Goal: Check status: Check status

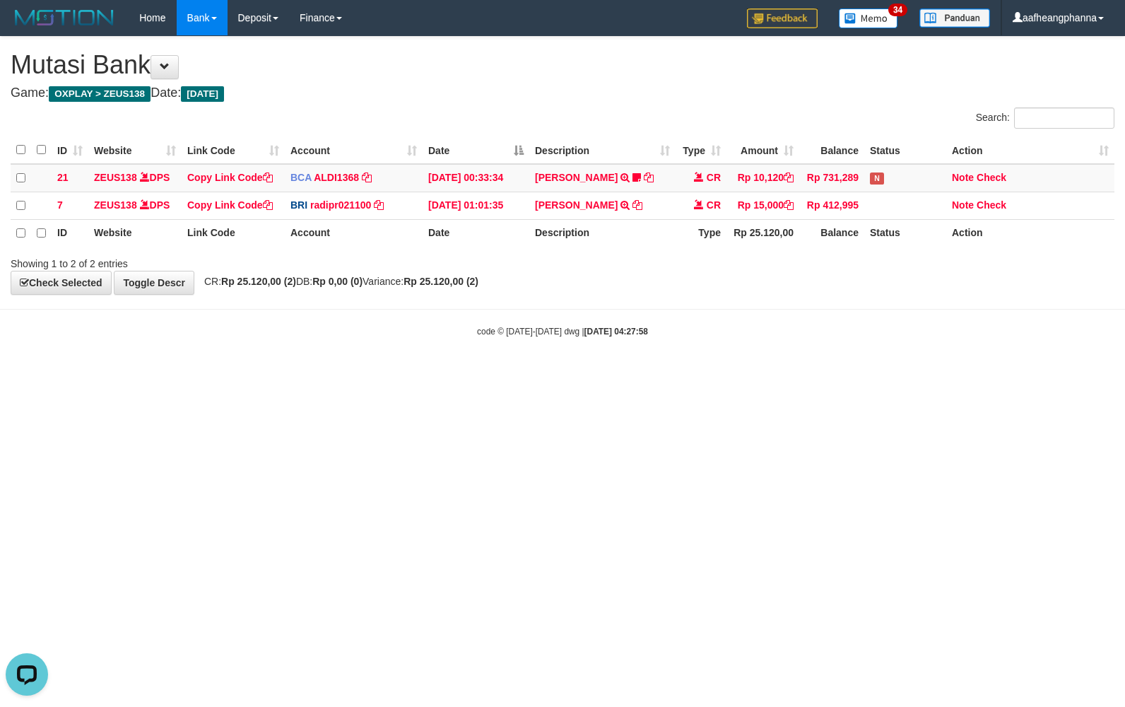
drag, startPoint x: 550, startPoint y: 79, endPoint x: 557, endPoint y: 85, distance: 9.1
click at [557, 85] on div "**********" at bounding box center [562, 165] width 1125 height 257
click at [803, 373] on html "Toggle navigation Home Bank Account List Load By Website Group [OXPLAY] ZEUS138…" at bounding box center [562, 186] width 1125 height 373
click at [798, 373] on html "Toggle navigation Home Bank Account List Load By Website Group [OXPLAY] ZEUS138…" at bounding box center [562, 186] width 1125 height 373
click at [752, 373] on html "Toggle navigation Home Bank Account List Load By Website Group [OXPLAY] ZEUS138…" at bounding box center [562, 186] width 1125 height 373
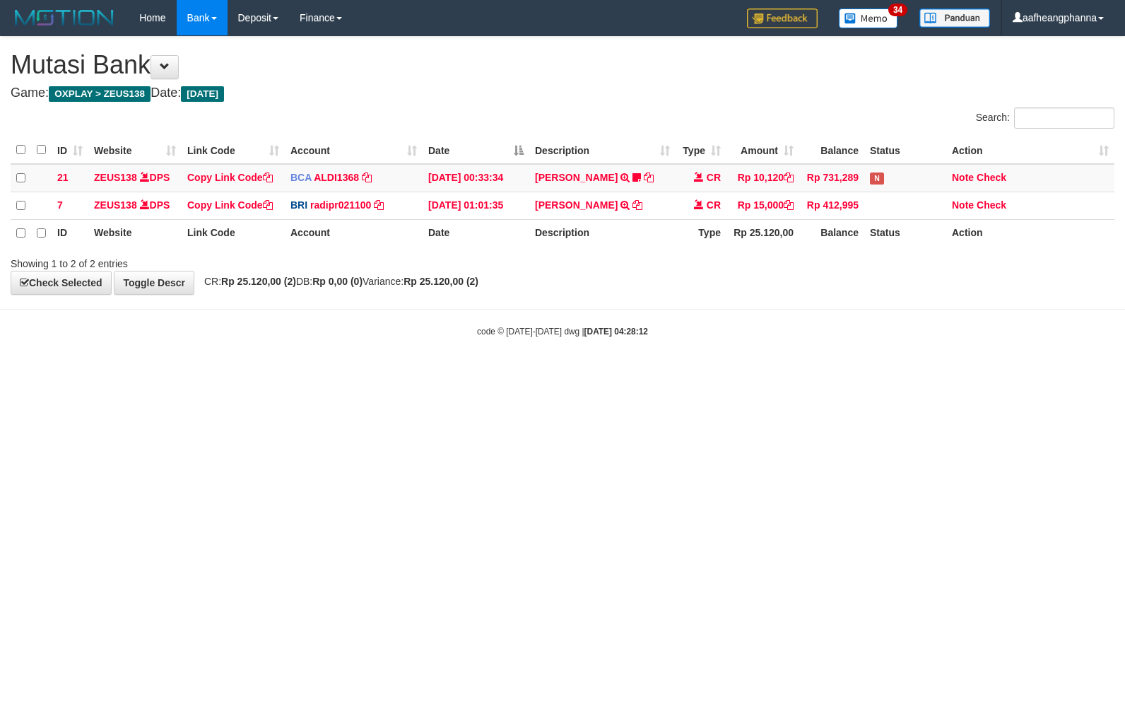
click at [631, 373] on html "Toggle navigation Home Bank Account List Load By Website Group [OXPLAY] ZEUS138…" at bounding box center [562, 186] width 1125 height 373
click at [521, 62] on h1 "Mutasi Bank" at bounding box center [563, 65] width 1104 height 28
click at [520, 62] on h1 "Mutasi Bank" at bounding box center [563, 65] width 1104 height 28
drag, startPoint x: 598, startPoint y: 41, endPoint x: 601, endPoint y: 55, distance: 14.4
click at [601, 52] on div "**********" at bounding box center [562, 165] width 1125 height 257
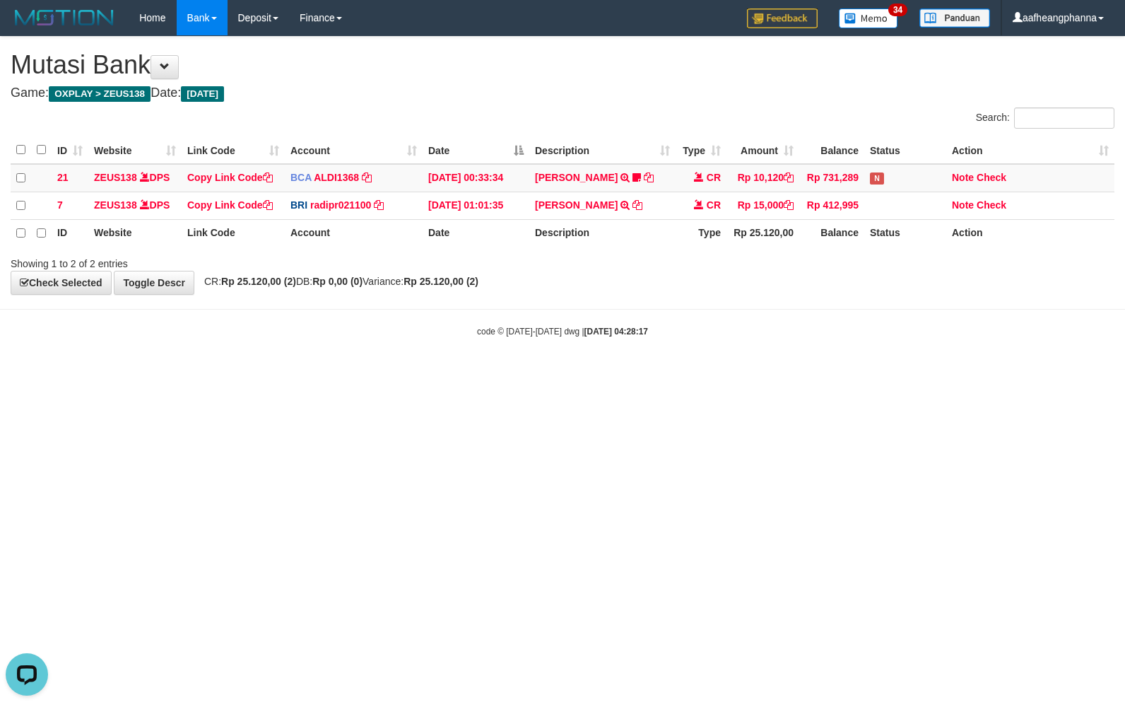
click at [591, 134] on div "ID Website Link Code Account Date Description Type Amount Balance Status Action…" at bounding box center [562, 191] width 1125 height 119
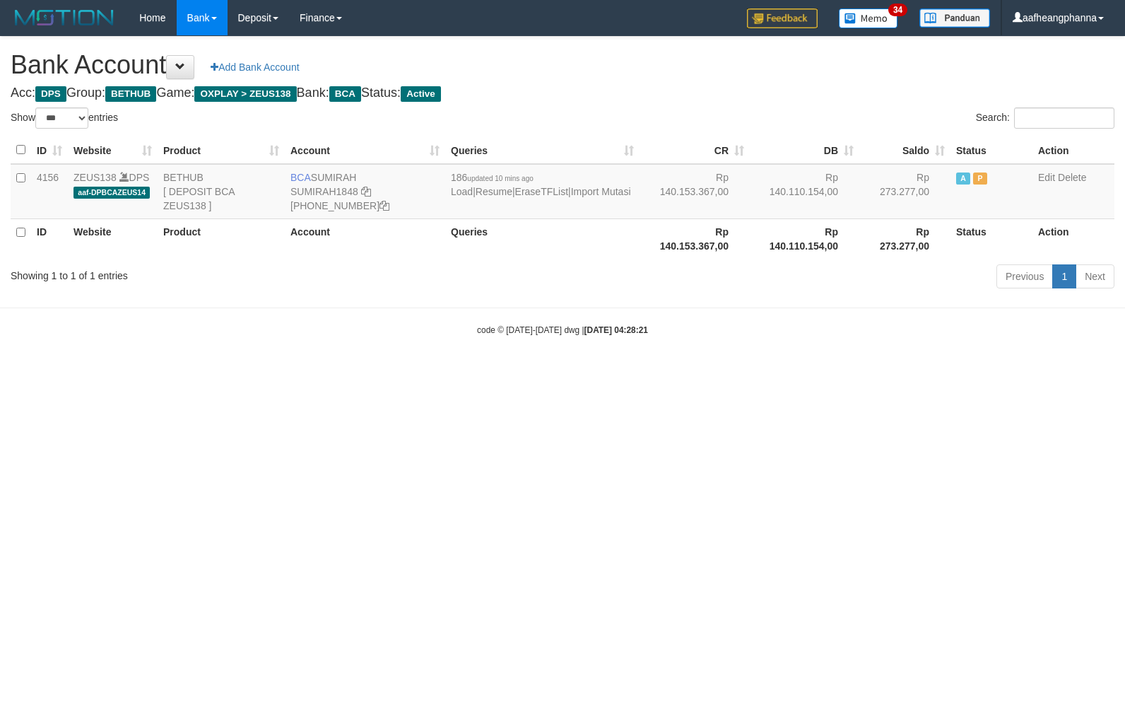
select select "***"
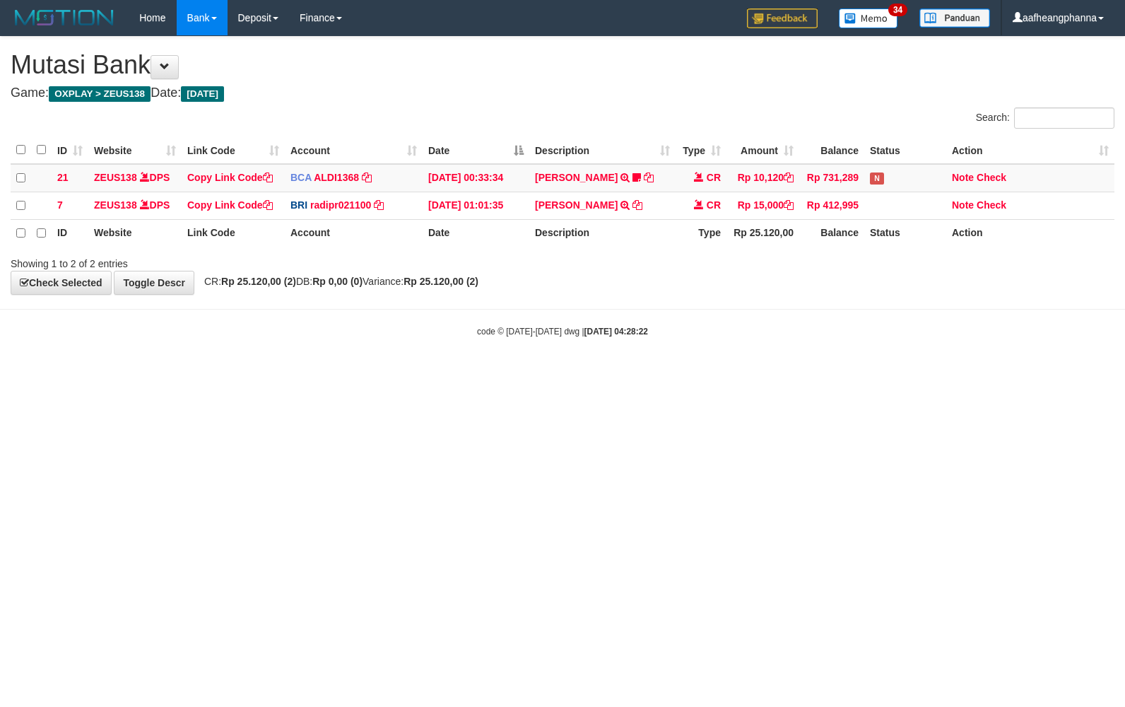
click at [682, 373] on html "Toggle navigation Home Bank Account List Load By Website Group [OXPLAY] ZEUS138…" at bounding box center [562, 186] width 1125 height 373
click at [620, 69] on h1 "Mutasi Bank" at bounding box center [563, 65] width 1104 height 28
click at [536, 373] on html "Toggle navigation Home Bank Account List Load By Website Group [OXPLAY] ZEUS138…" at bounding box center [562, 186] width 1125 height 373
click at [485, 373] on html "Toggle navigation Home Bank Account List Load By Website Group [OXPLAY] ZEUS138…" at bounding box center [562, 186] width 1125 height 373
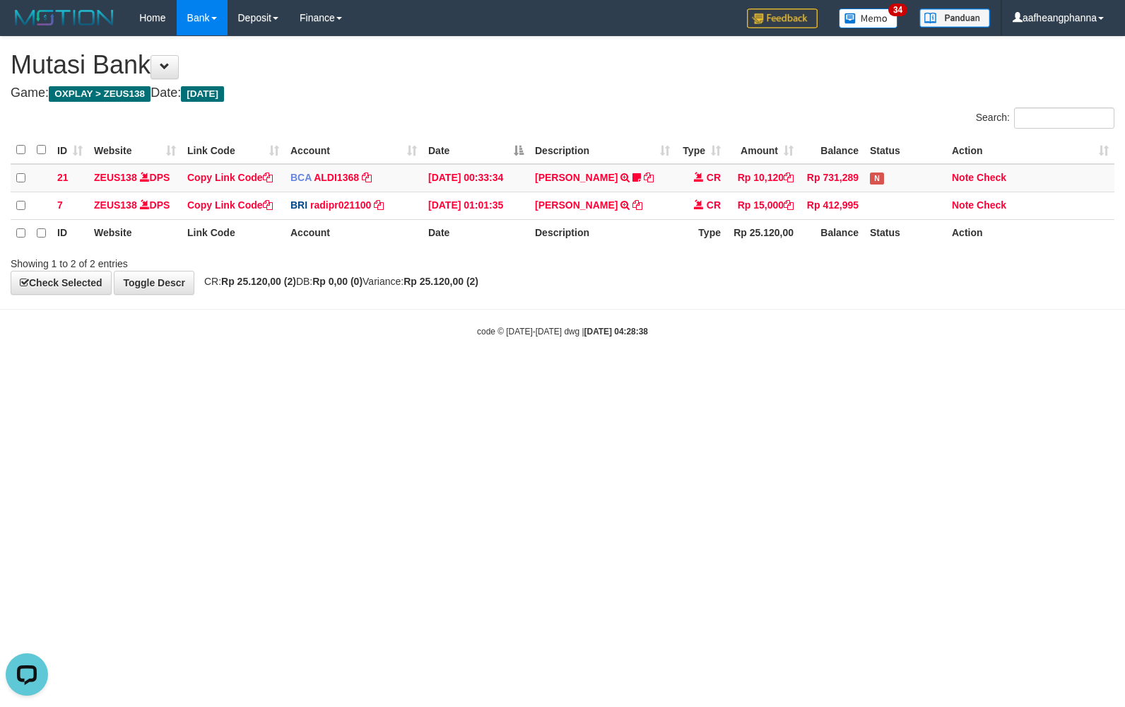
click at [459, 373] on html "Toggle navigation Home Bank Account List Load By Website Group [OXPLAY] ZEUS138…" at bounding box center [562, 186] width 1125 height 373
click at [462, 373] on html "Toggle navigation Home Bank Account List Load By Website Group [OXPLAY] ZEUS138…" at bounding box center [562, 186] width 1125 height 373
click at [616, 373] on html "Toggle navigation Home Bank Account List Load By Website Group [OXPLAY] ZEUS138…" at bounding box center [562, 186] width 1125 height 373
click at [660, 373] on html "Toggle navigation Home Bank Account List Load By Website Group [OXPLAY] ZEUS138…" at bounding box center [562, 186] width 1125 height 373
click at [677, 373] on html "Toggle navigation Home Bank Account List Load By Website Group [OXPLAY] ZEUS138…" at bounding box center [562, 186] width 1125 height 373
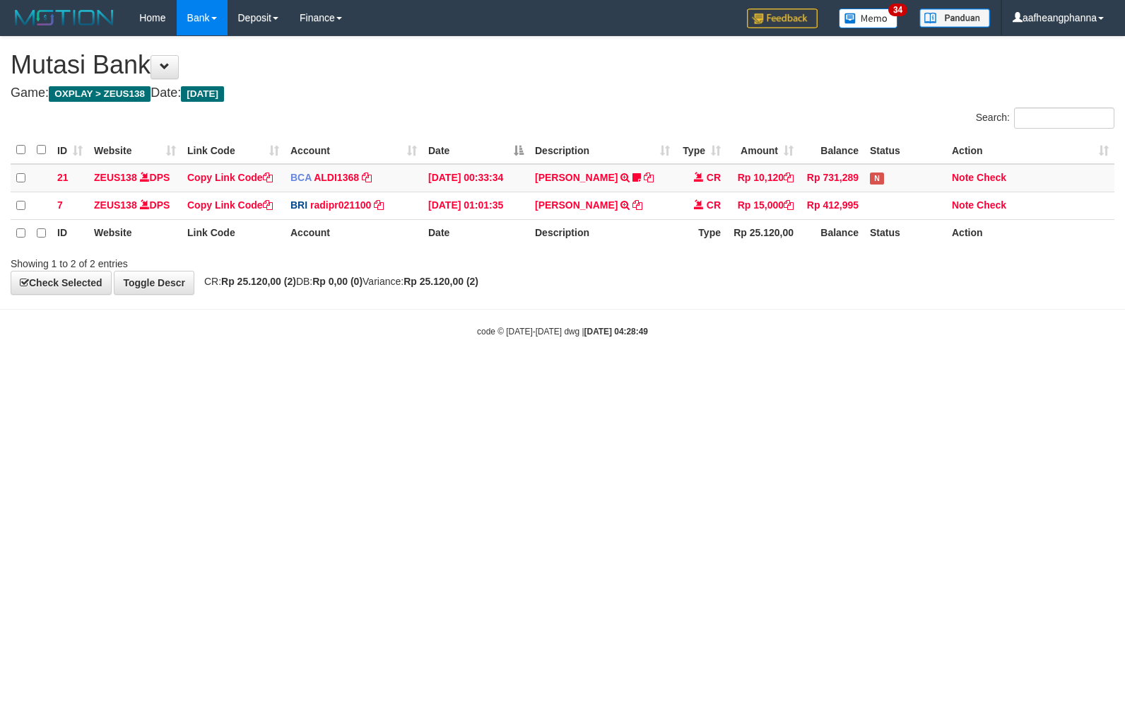
click at [577, 373] on html "Toggle navigation Home Bank Account List Load By Website Group [OXPLAY] ZEUS138…" at bounding box center [562, 186] width 1125 height 373
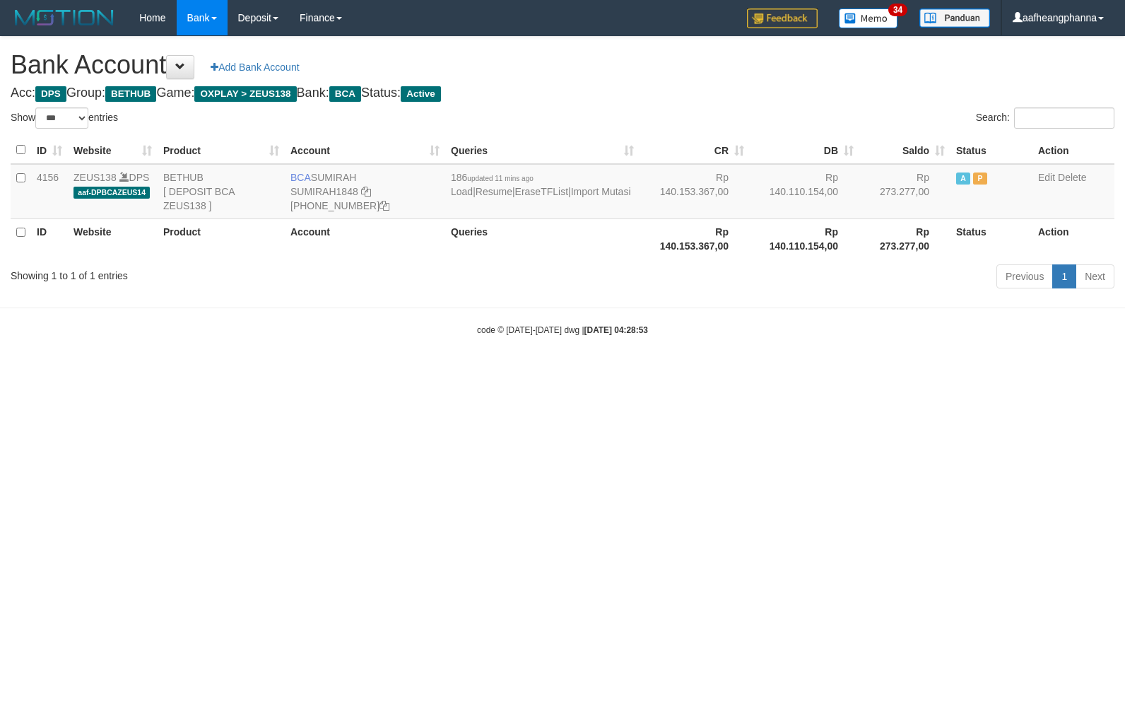
select select "***"
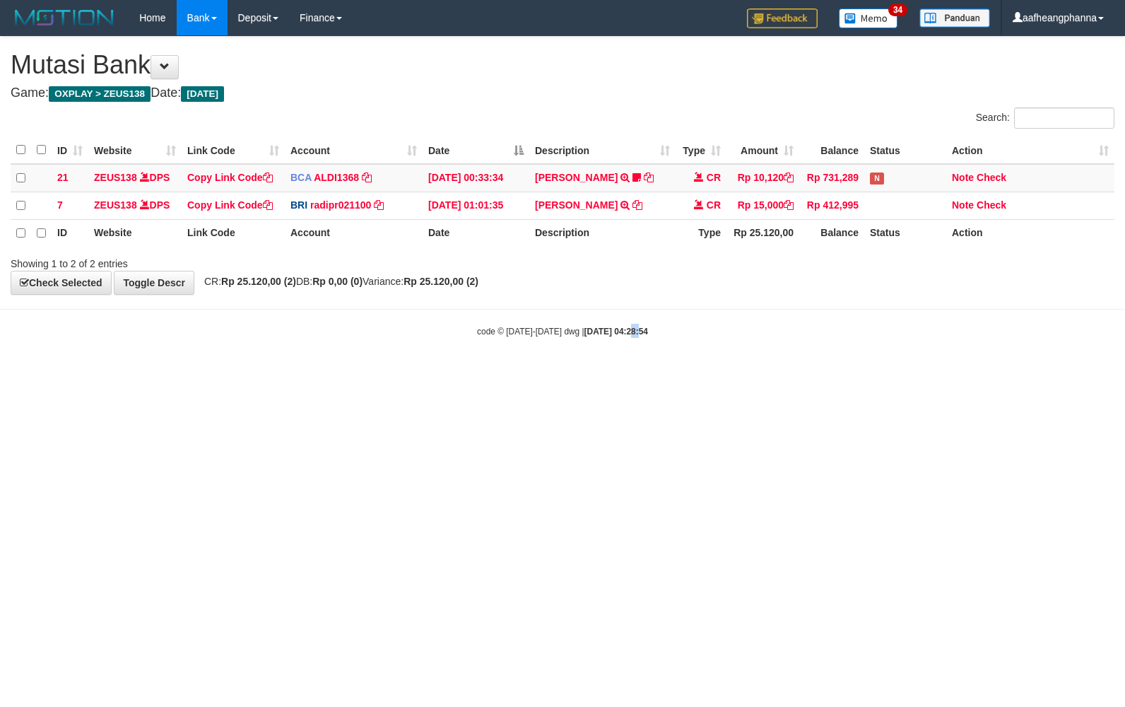
click at [620, 373] on html "Toggle navigation Home Bank Account List Load By Website Group [OXPLAY] ZEUS138…" at bounding box center [562, 186] width 1125 height 373
drag, startPoint x: 622, startPoint y: 551, endPoint x: 244, endPoint y: 571, distance: 378.7
click at [621, 373] on html "Toggle navigation Home Bank Account List Load By Website Group [OXPLAY] ZEUS138…" at bounding box center [562, 186] width 1125 height 373
click at [631, 373] on html "Toggle navigation Home Bank Account List Load By Website Group [OXPLAY] ZEUS138…" at bounding box center [562, 186] width 1125 height 373
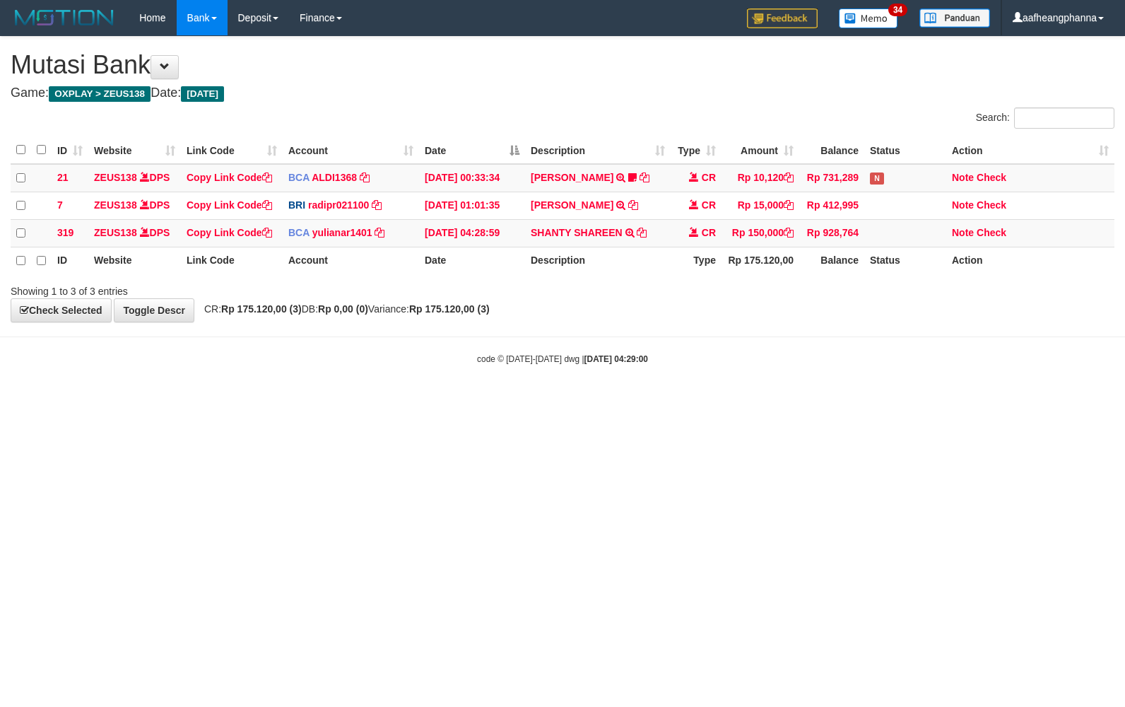
click at [739, 401] on html "Toggle navigation Home Bank Account List Load By Website Group [OXPLAY] ZEUS138…" at bounding box center [562, 200] width 1125 height 401
click at [646, 232] on icon at bounding box center [642, 233] width 10 height 10
click at [646, 228] on icon at bounding box center [642, 233] width 10 height 10
drag, startPoint x: 606, startPoint y: 445, endPoint x: 673, endPoint y: 455, distance: 67.2
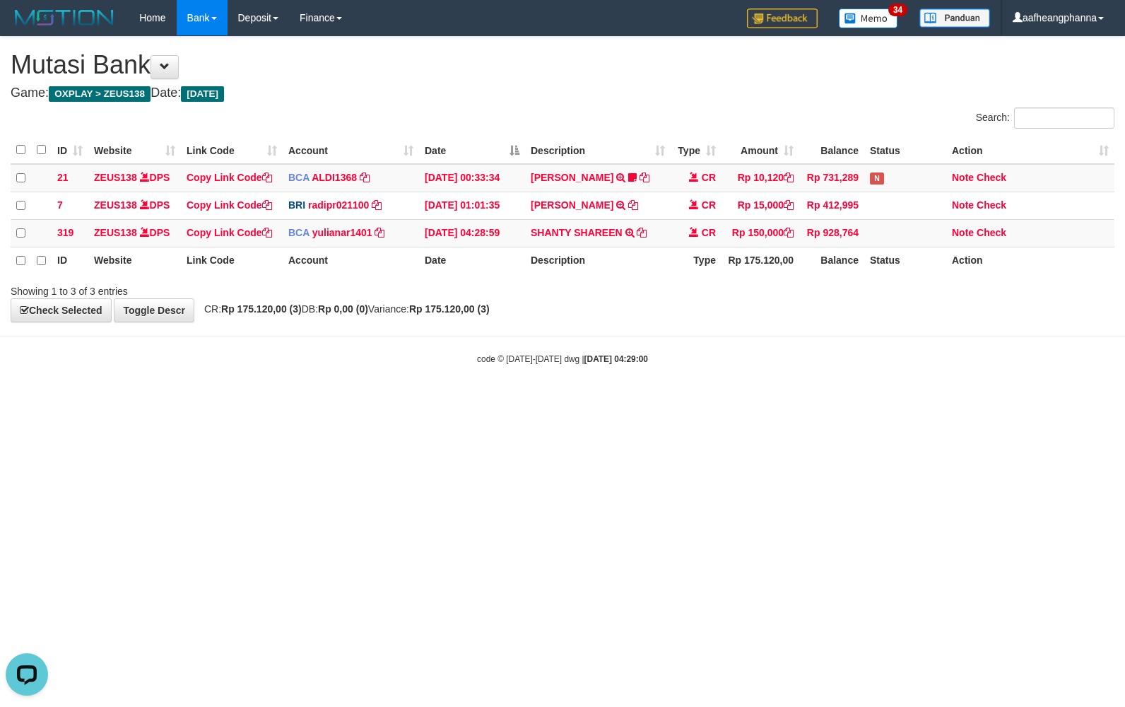
click at [611, 401] on html "Toggle navigation Home Bank Account List Load By Website Group [OXPLAY] ZEUS138…" at bounding box center [562, 200] width 1125 height 401
click at [749, 401] on html "Toggle navigation Home Bank Account List Load By Website Group [OXPLAY] ZEUS138…" at bounding box center [562, 200] width 1125 height 401
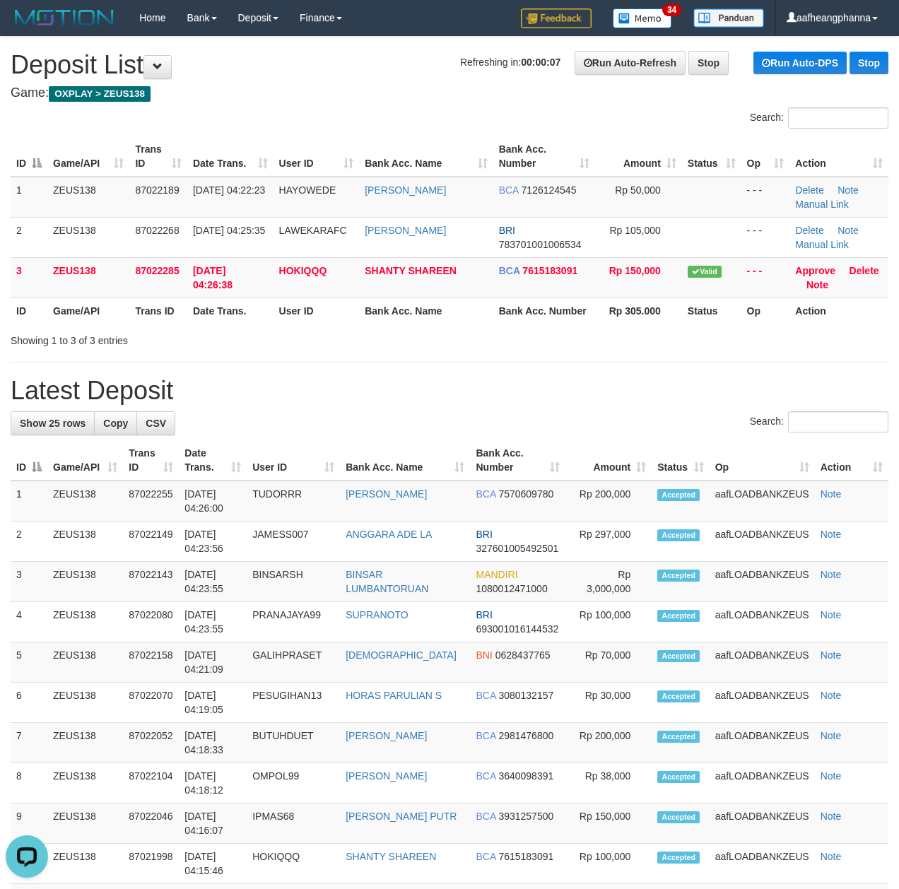
click at [411, 325] on div "ID Game/API Trans ID Date Trans. User ID Bank Acc. Name Bank Acc. Number Amount…" at bounding box center [449, 230] width 899 height 196
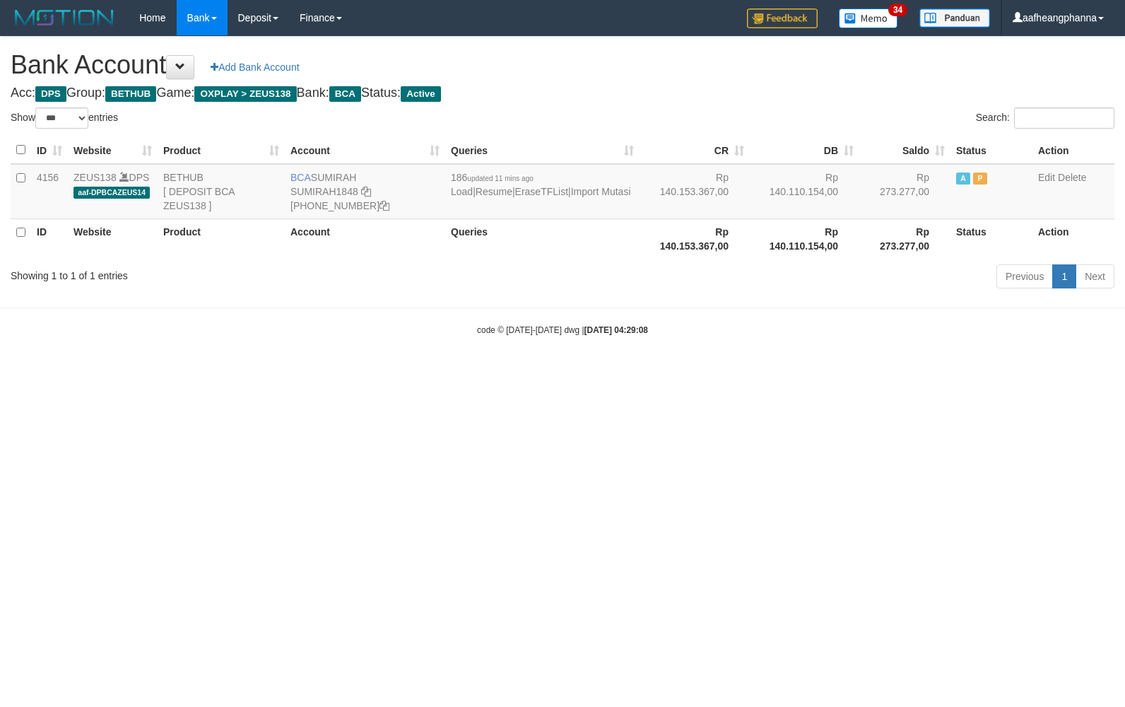
select select "***"
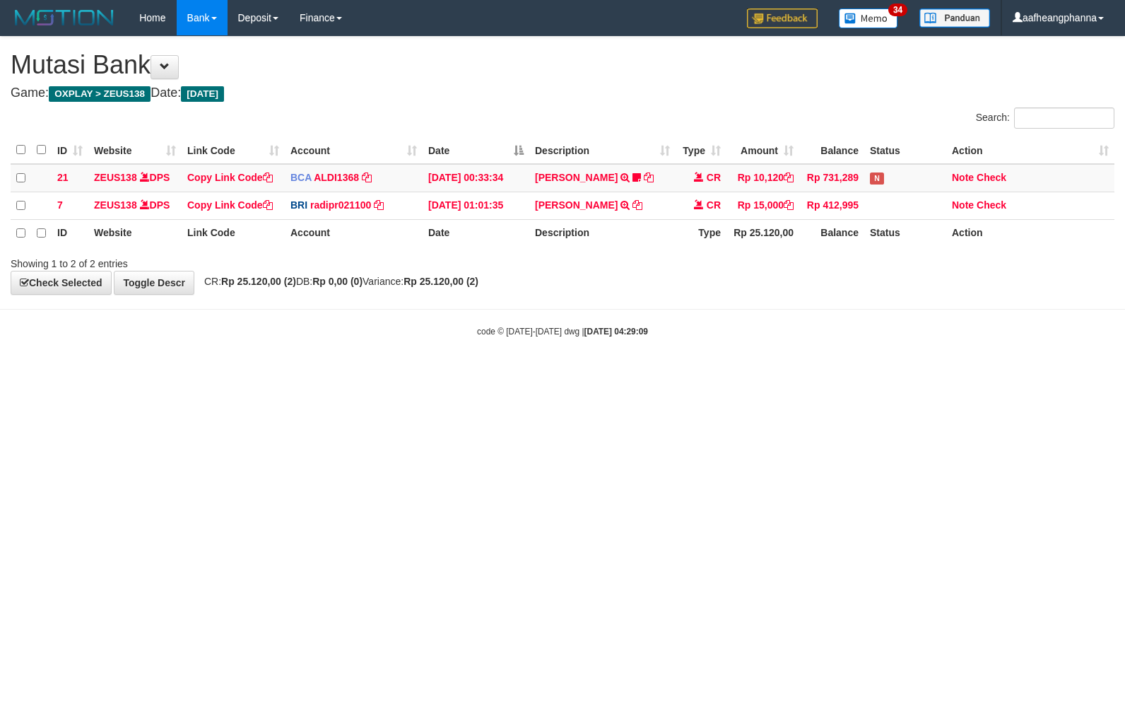
click at [785, 346] on body "Toggle navigation Home Bank Account List Load By Website Group [OXPLAY] ZEUS138…" at bounding box center [562, 186] width 1125 height 373
click at [540, 86] on h4 "Game: OXPLAY > ZEUS138 Date: [DATE]" at bounding box center [563, 93] width 1104 height 14
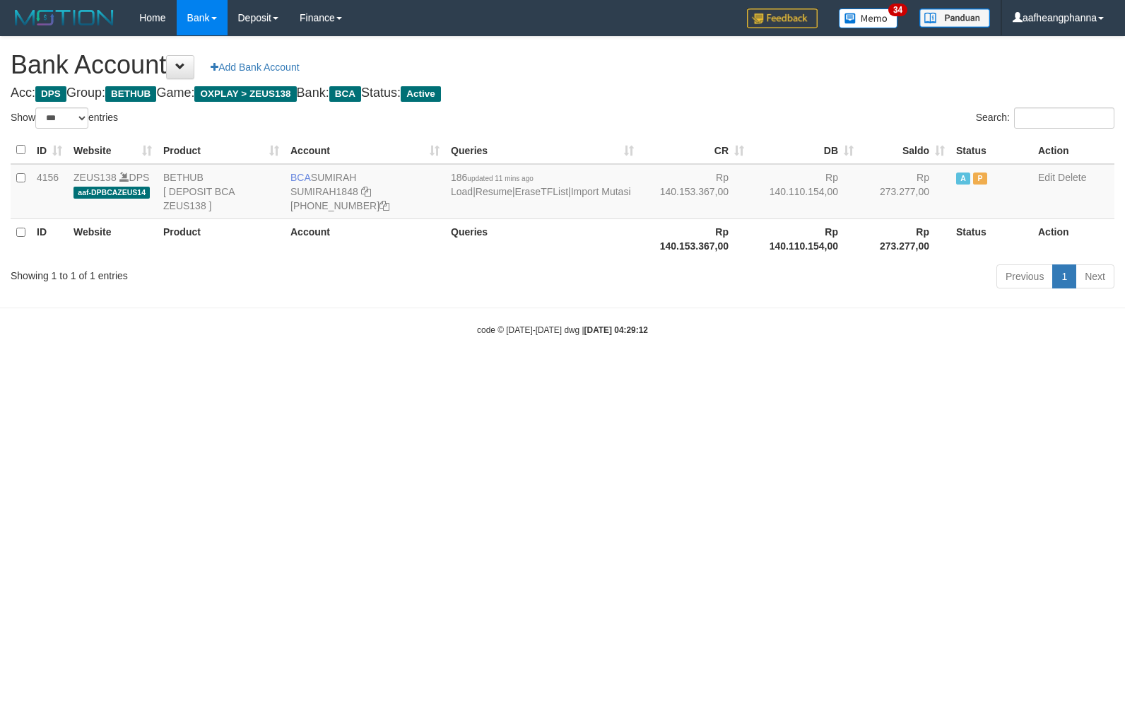
select select "***"
click at [561, 372] on html "Toggle navigation Home Bank Account List Load By Website Group [OXPLAY] ZEUS138…" at bounding box center [562, 186] width 1125 height 372
select select "***"
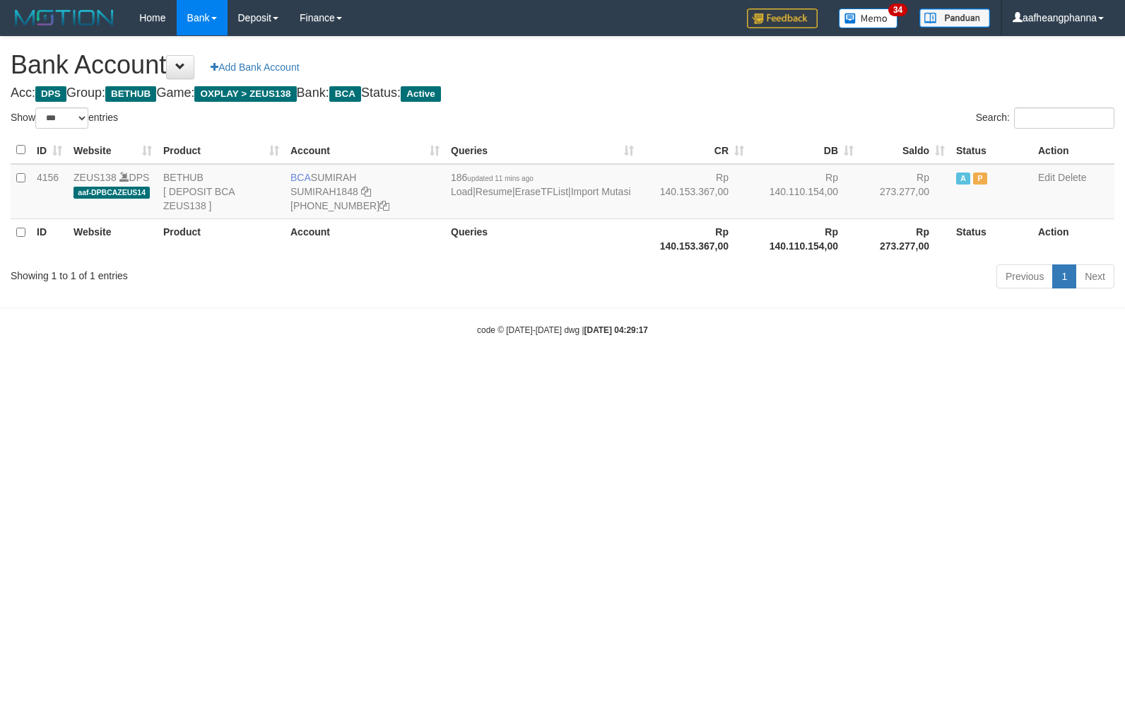
select select "***"
click at [327, 372] on html "Toggle navigation Home Bank Account List Load By Website Group [OXPLAY] ZEUS138…" at bounding box center [562, 186] width 1125 height 372
select select "***"
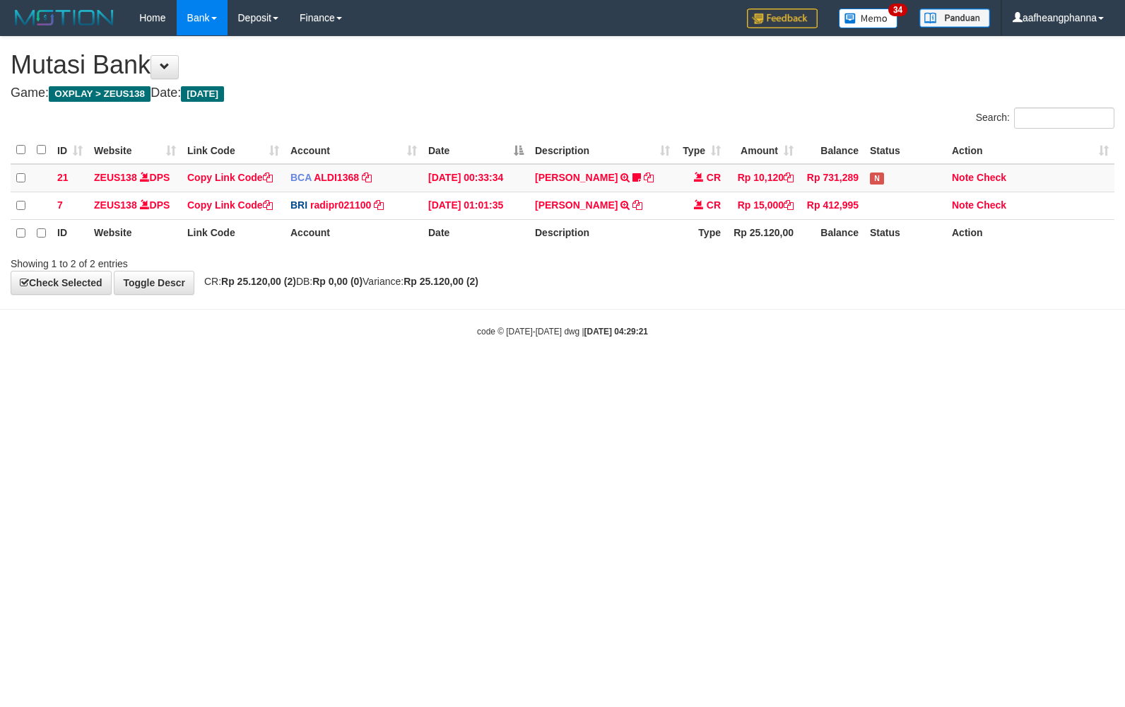
click at [690, 297] on body "Toggle navigation Home Bank Account List Load By Website Group [OXPLAY] ZEUS138…" at bounding box center [562, 186] width 1125 height 373
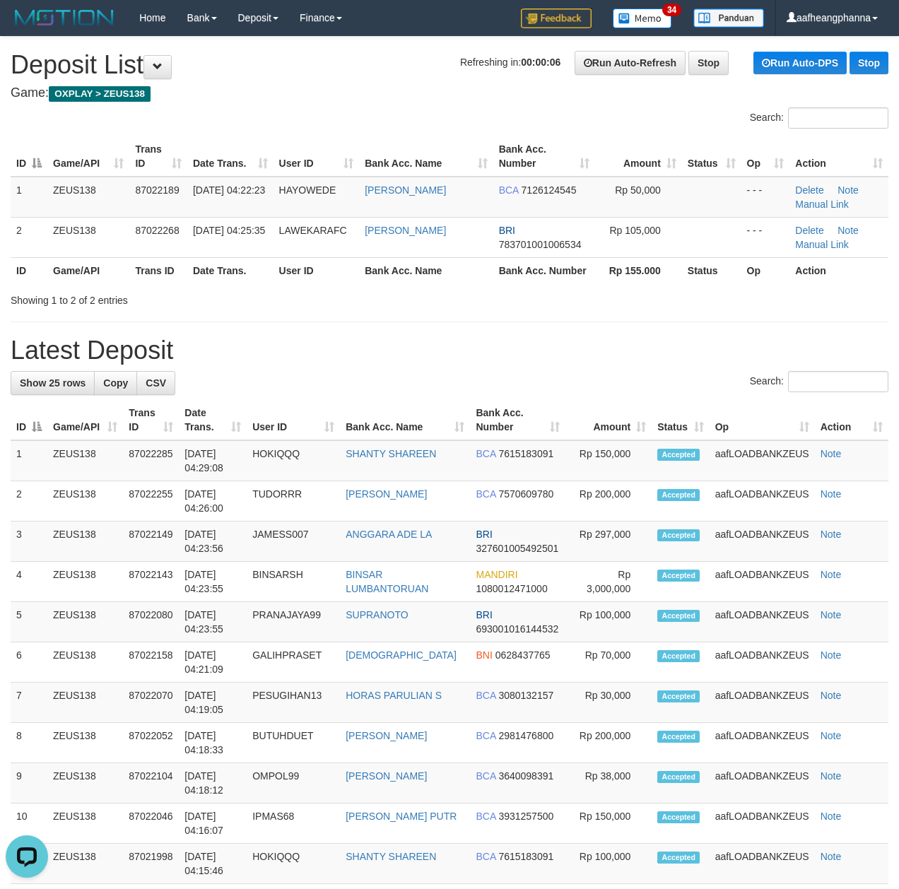
click at [363, 325] on div "**********" at bounding box center [449, 790] width 899 height 1506
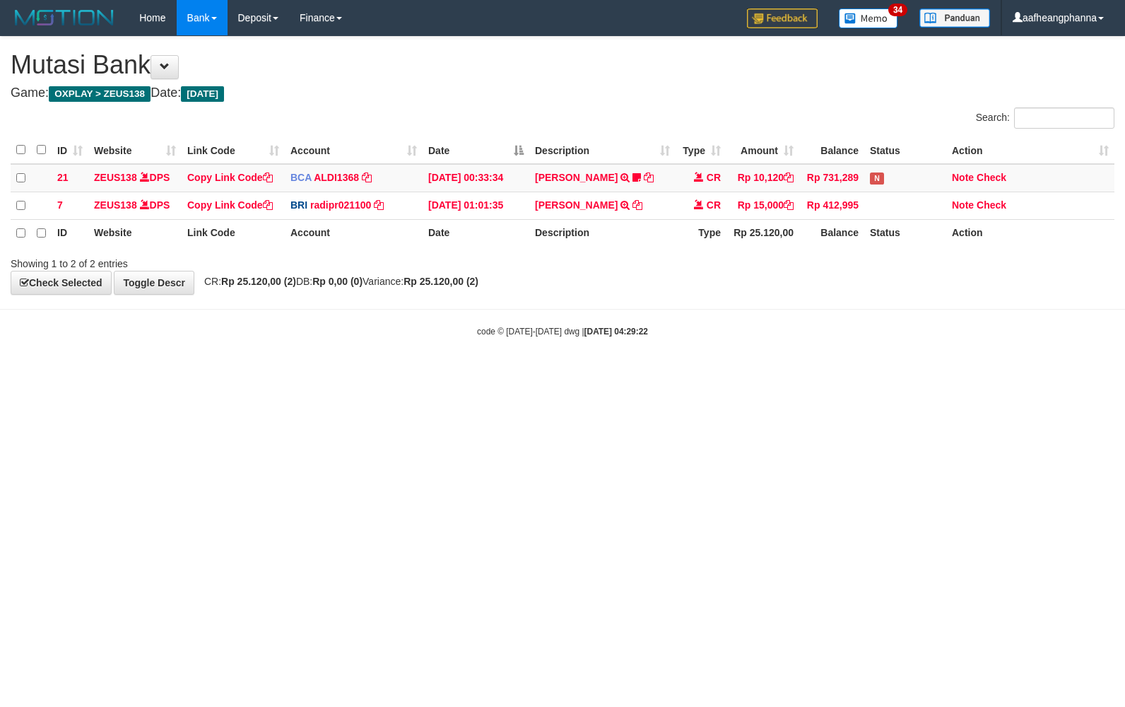
drag, startPoint x: 524, startPoint y: 93, endPoint x: 534, endPoint y: 93, distance: 10.6
click at [534, 93] on h4 "Game: OXPLAY > ZEUS138 Date: [DATE]" at bounding box center [563, 93] width 1104 height 14
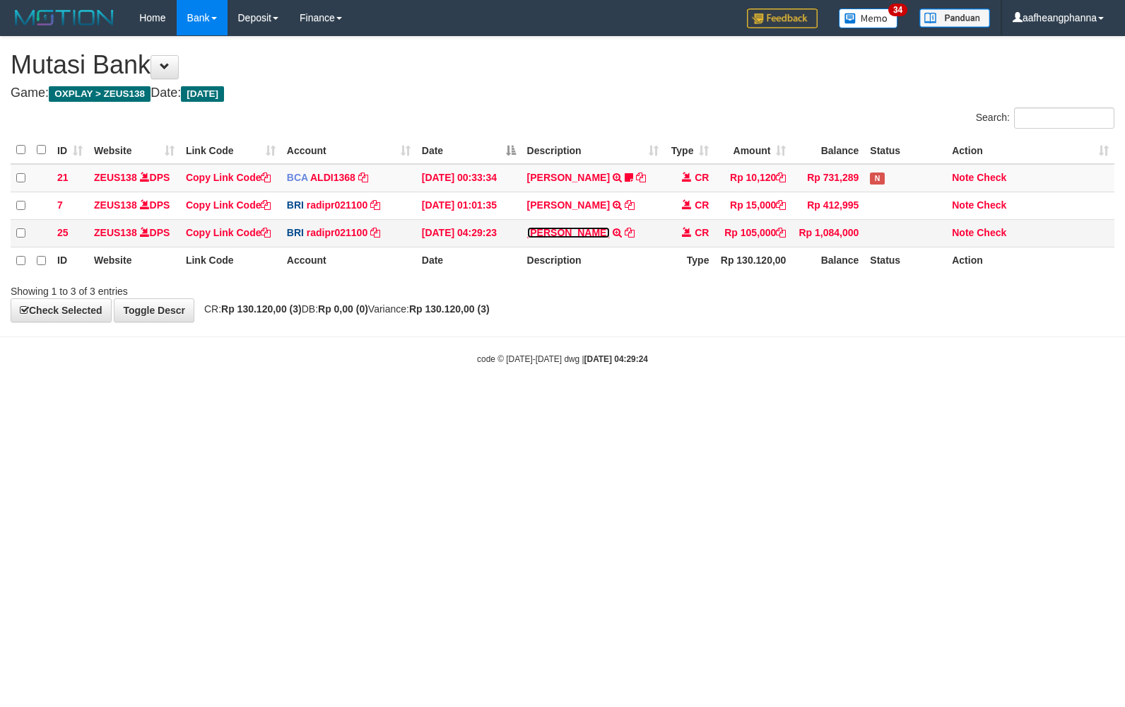
click at [554, 233] on link "[PERSON_NAME]" at bounding box center [568, 232] width 83 height 11
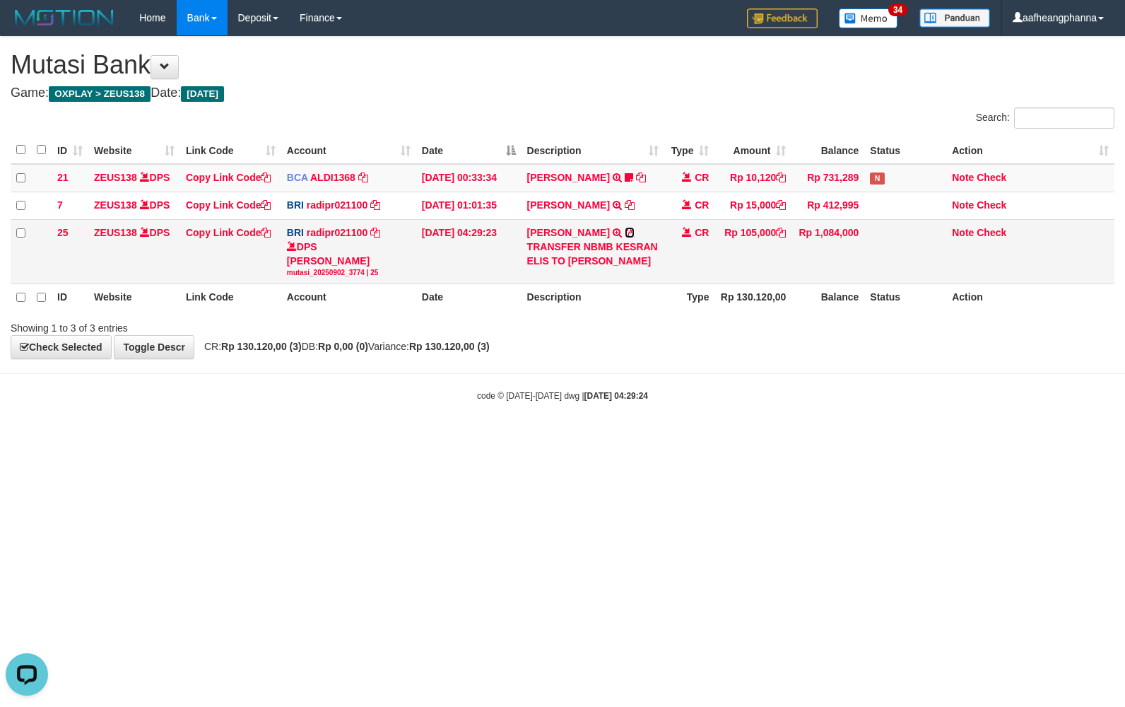
click at [625, 232] on icon at bounding box center [630, 233] width 10 height 10
drag, startPoint x: 556, startPoint y: 410, endPoint x: 575, endPoint y: 428, distance: 26.0
click at [563, 417] on body "Toggle navigation Home Bank Account List Load By Website Group [OXPLAY] ZEUS138…" at bounding box center [562, 219] width 1125 height 438
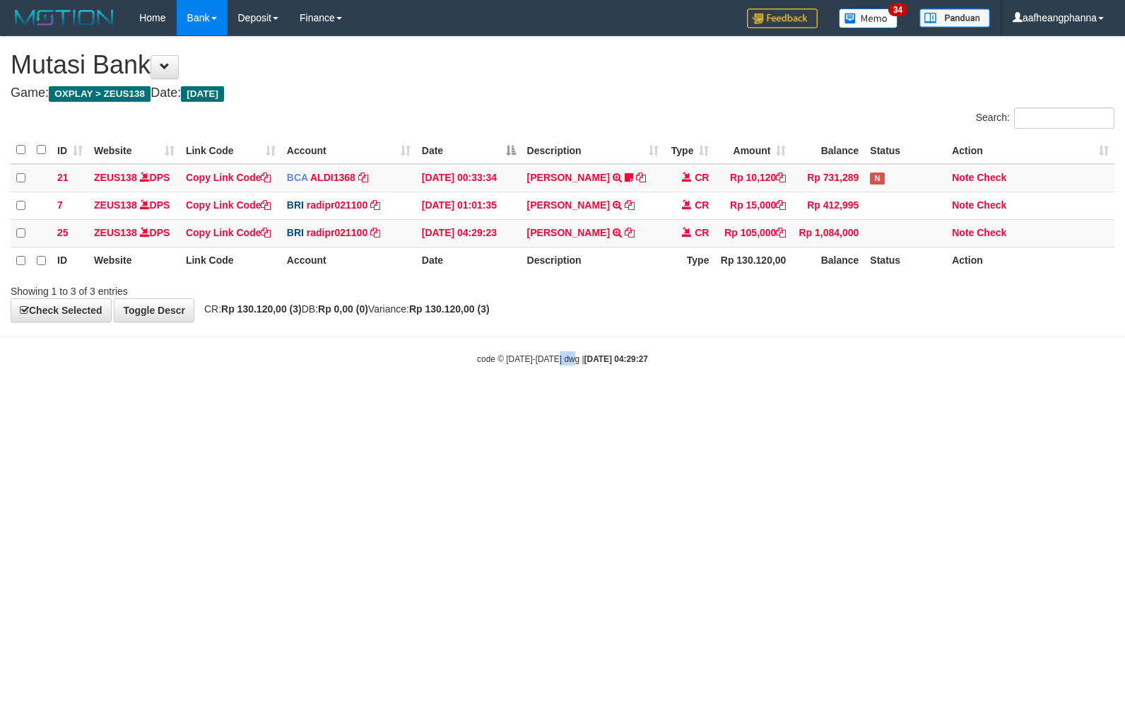
drag, startPoint x: 570, startPoint y: 455, endPoint x: 561, endPoint y: 469, distance: 16.9
click at [561, 401] on html "Toggle navigation Home Bank Account List Load By Website Group [OXPLAY] ZEUS138…" at bounding box center [562, 200] width 1125 height 401
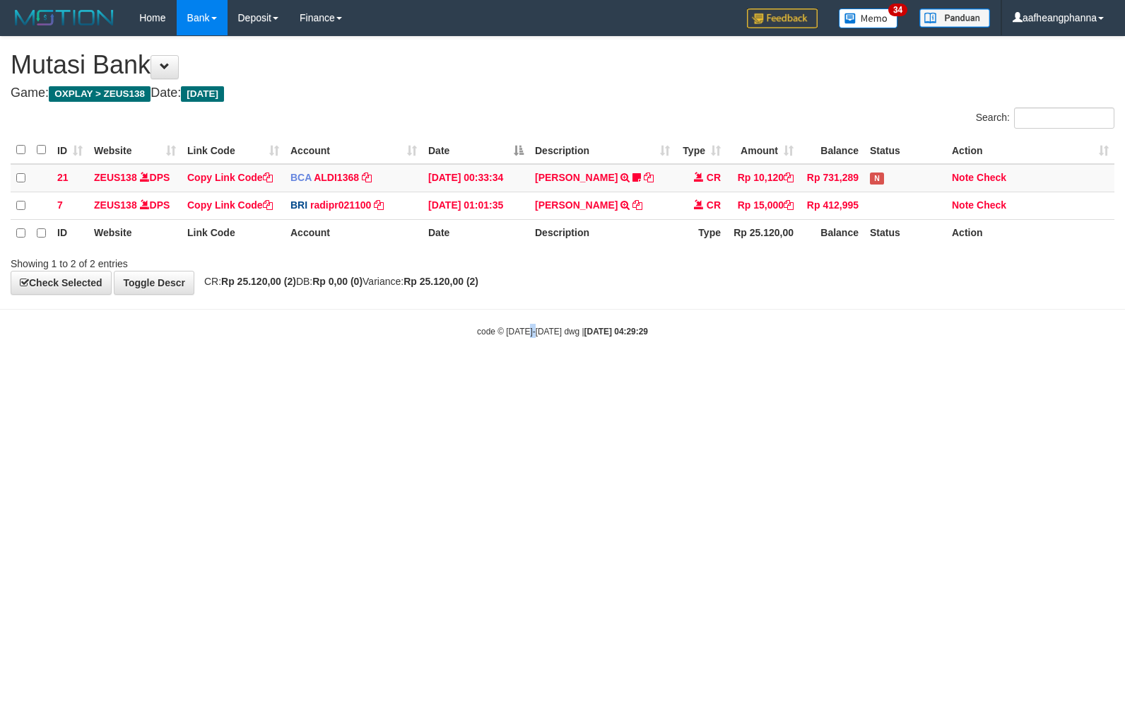
drag, startPoint x: 529, startPoint y: 575, endPoint x: 536, endPoint y: 580, distance: 8.6
click at [537, 373] on html "Toggle navigation Home Bank Account List Load By Website Group [OXPLAY] ZEUS138…" at bounding box center [562, 186] width 1125 height 373
click at [567, 373] on html "Toggle navigation Home Bank Account List Load By Website Group [OXPLAY] ZEUS138…" at bounding box center [562, 186] width 1125 height 373
drag, startPoint x: 650, startPoint y: 549, endPoint x: 666, endPoint y: 585, distance: 39.3
click at [651, 373] on html "Toggle navigation Home Bank Account List Load By Website Group [OXPLAY] ZEUS138…" at bounding box center [562, 186] width 1125 height 373
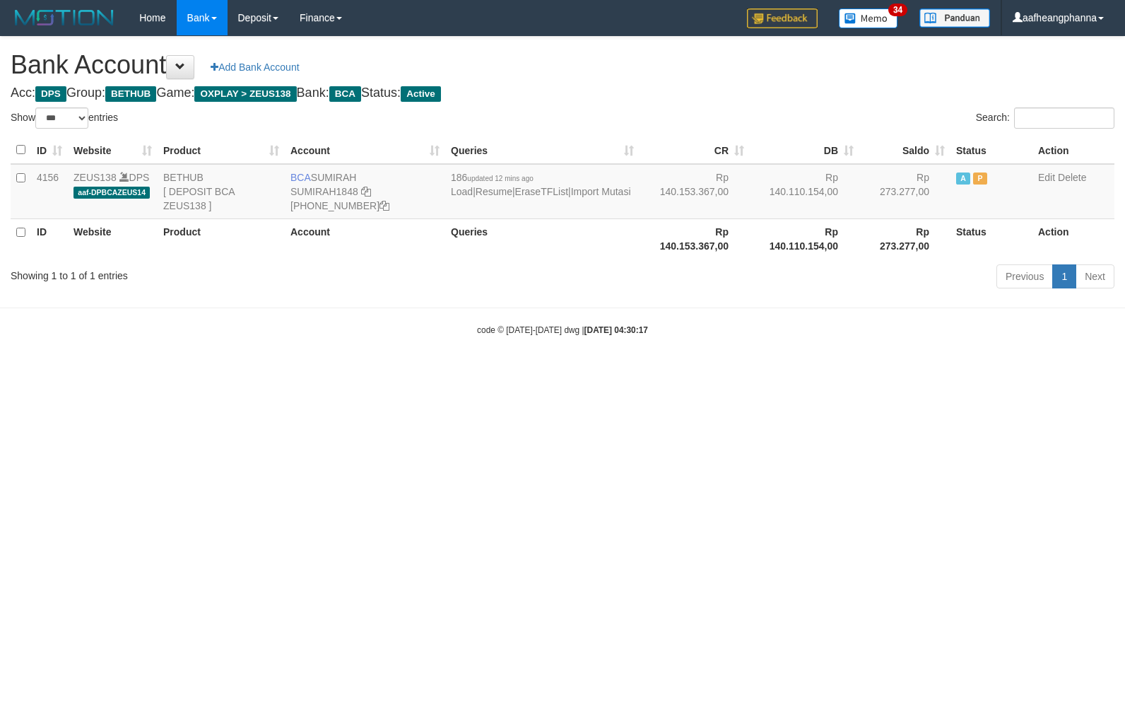
select select "***"
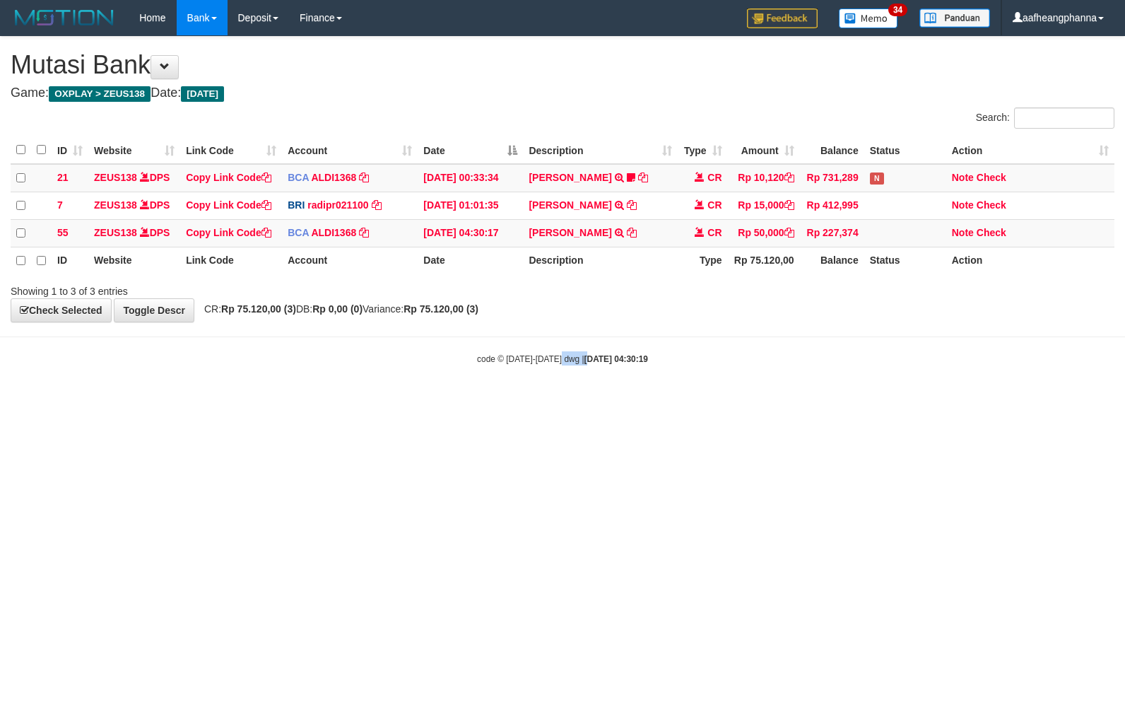
click at [566, 401] on html "Toggle navigation Home Bank Account List Load By Website Group [OXPLAY] ZEUS138…" at bounding box center [562, 200] width 1125 height 401
click at [696, 401] on html "Toggle navigation Home Bank Account List Load By Website Group [OXPLAY] ZEUS138…" at bounding box center [562, 200] width 1125 height 401
click at [685, 401] on html "Toggle navigation Home Bank Account List Load By Website Group [OXPLAY] ZEUS138…" at bounding box center [562, 200] width 1125 height 401
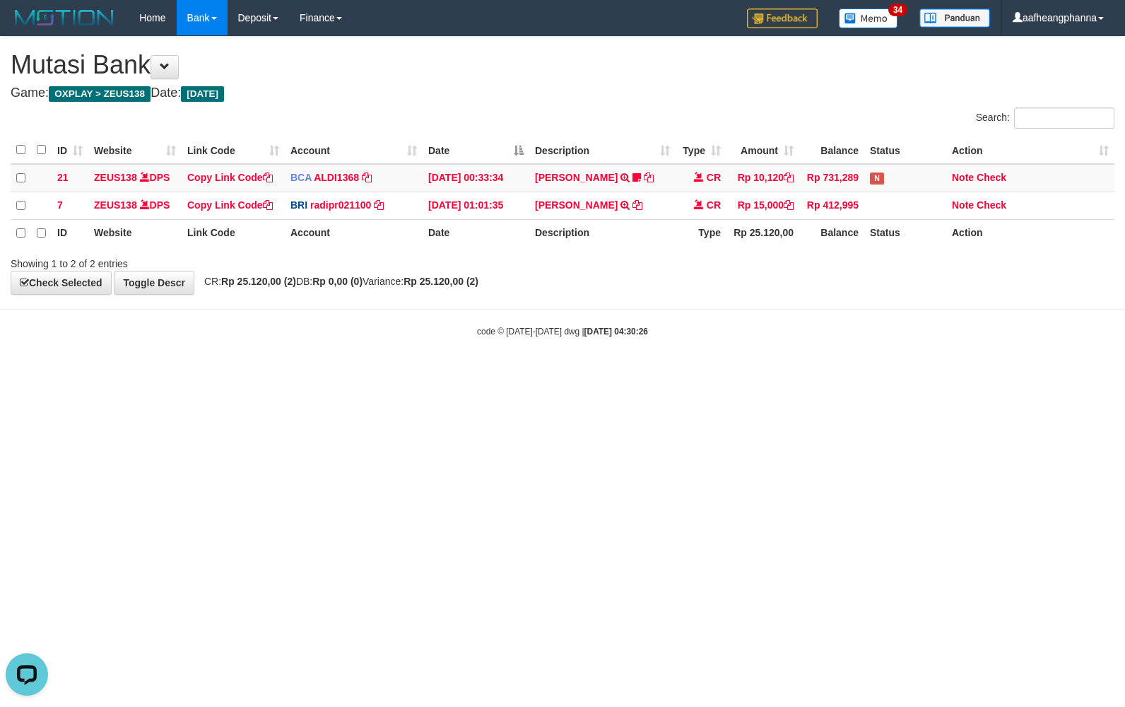
click at [708, 373] on html "Toggle navigation Home Bank Account List Load By Website Group [OXPLAY] ZEUS138…" at bounding box center [562, 186] width 1125 height 373
click at [721, 373] on html "Toggle navigation Home Bank Account List Load By Website Group [OXPLAY] ZEUS138…" at bounding box center [562, 186] width 1125 height 373
click at [595, 373] on html "Toggle navigation Home Bank Account List Load By Website Group [OXPLAY] ZEUS138…" at bounding box center [562, 186] width 1125 height 373
click at [541, 373] on html "Toggle navigation Home Bank Account List Load By Website Group [OXPLAY] ZEUS138…" at bounding box center [562, 186] width 1125 height 373
click at [567, 373] on html "Toggle navigation Home Bank Account List Load By Website Group [OXPLAY] ZEUS138…" at bounding box center [562, 186] width 1125 height 373
